Goal: Find specific page/section: Locate item on page

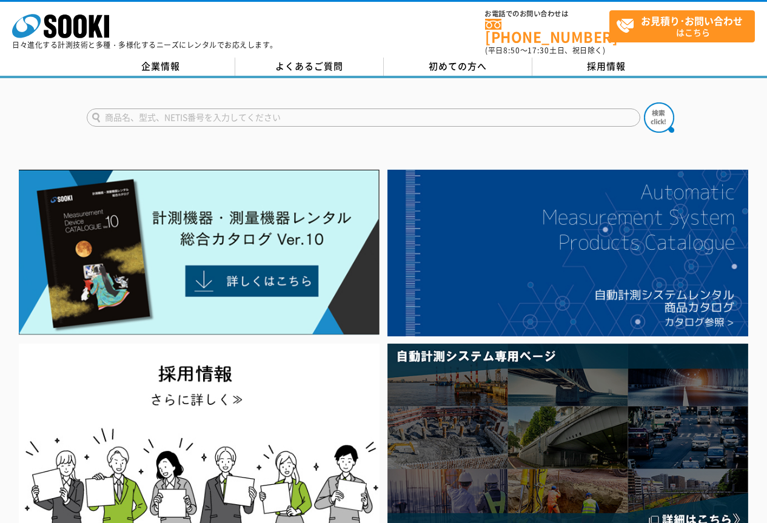
click at [239, 109] on input "text" at bounding box center [364, 118] width 554 height 18
type input "376"
click at [644, 102] on button at bounding box center [659, 117] width 30 height 30
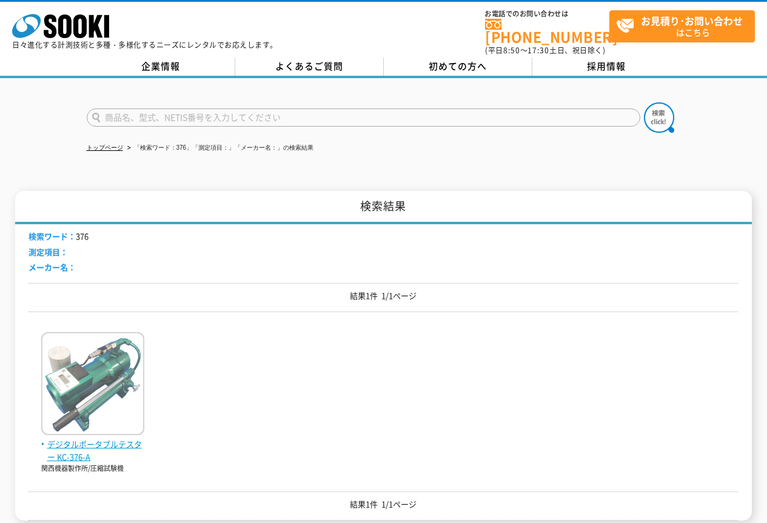
click at [135, 352] on img at bounding box center [92, 385] width 103 height 106
